Goal: Find specific page/section: Find specific page/section

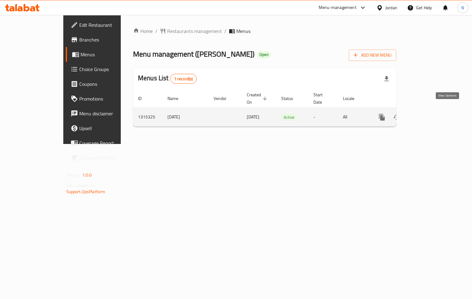
click at [430, 113] on icon "enhanced table" at bounding box center [426, 116] width 7 height 7
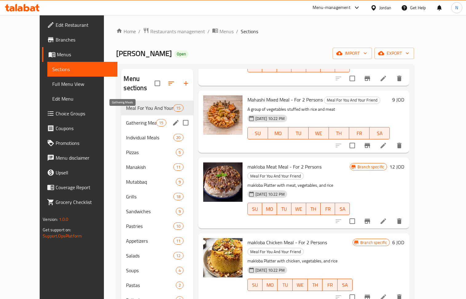
click at [129, 119] on span "Gathering Meals" at bounding box center [141, 122] width 30 height 7
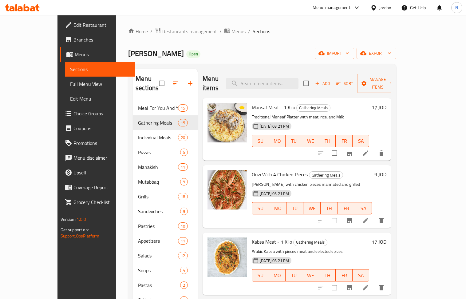
click at [128, 51] on span "[PERSON_NAME]" at bounding box center [156, 53] width 56 height 14
copy span "[PERSON_NAME]"
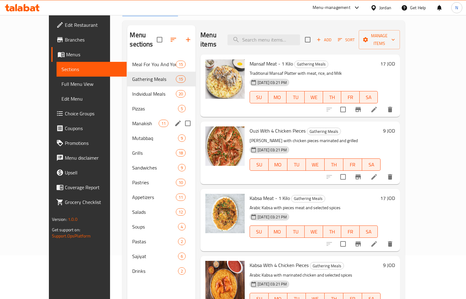
scroll to position [82, 0]
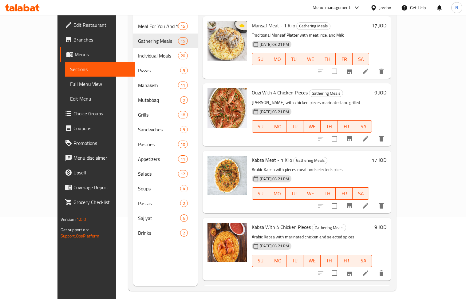
drag, startPoint x: 34, startPoint y: 52, endPoint x: 36, endPoint y: 34, distance: 17.7
click at [75, 52] on span "Menus" at bounding box center [103, 54] width 56 height 7
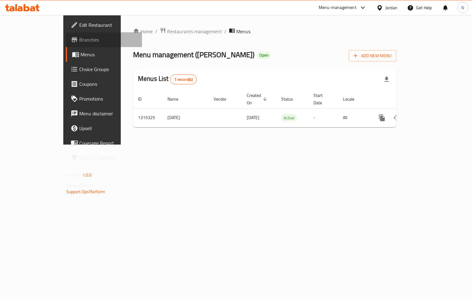
click at [66, 32] on link "Branches" at bounding box center [104, 39] width 77 height 15
click at [79, 39] on span "Branches" at bounding box center [108, 39] width 58 height 7
